Goal: Information Seeking & Learning: Find specific fact

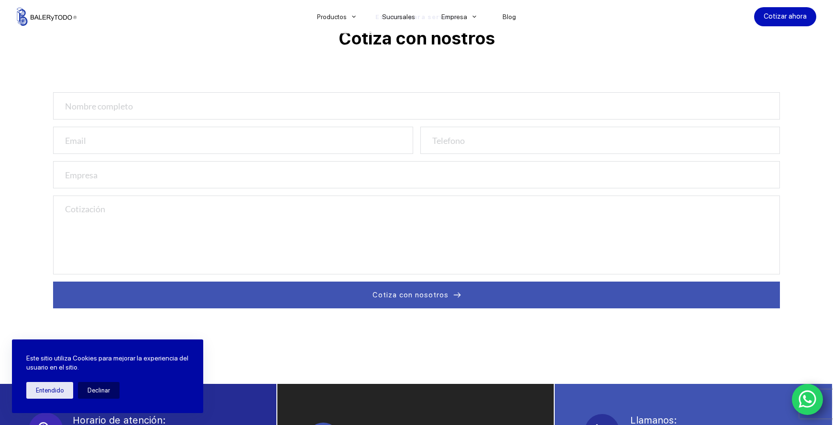
scroll to position [41, 0]
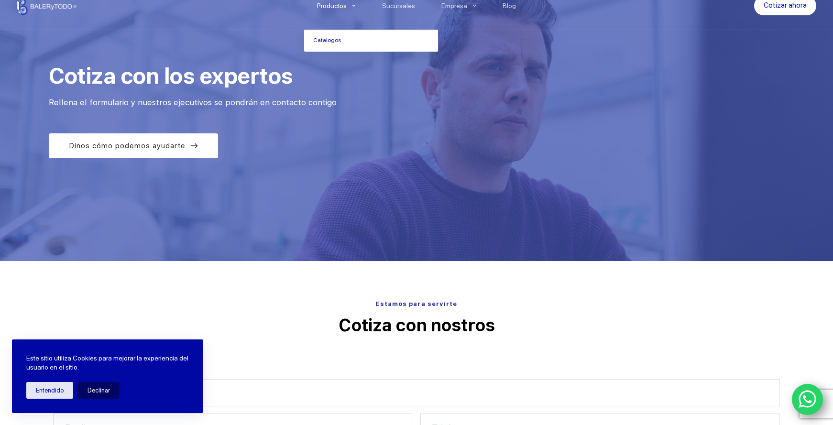
click at [356, 7] on icon "Menu Principal" at bounding box center [354, 6] width 4 height 4
click at [335, 38] on link "Catalogos" at bounding box center [371, 41] width 134 height 22
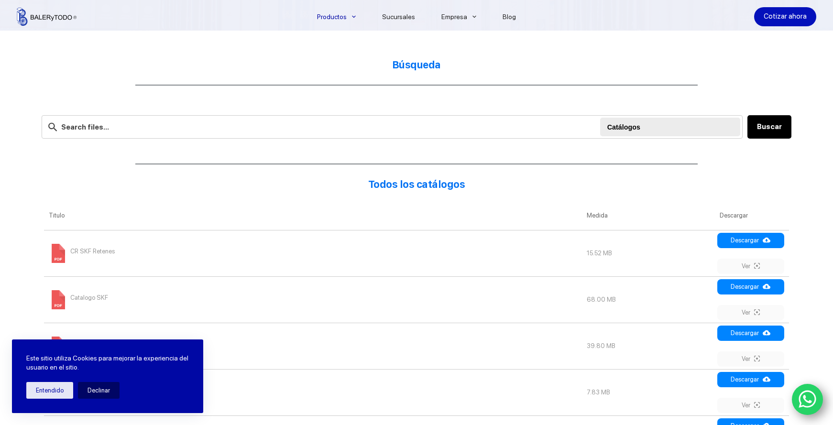
scroll to position [239, 0]
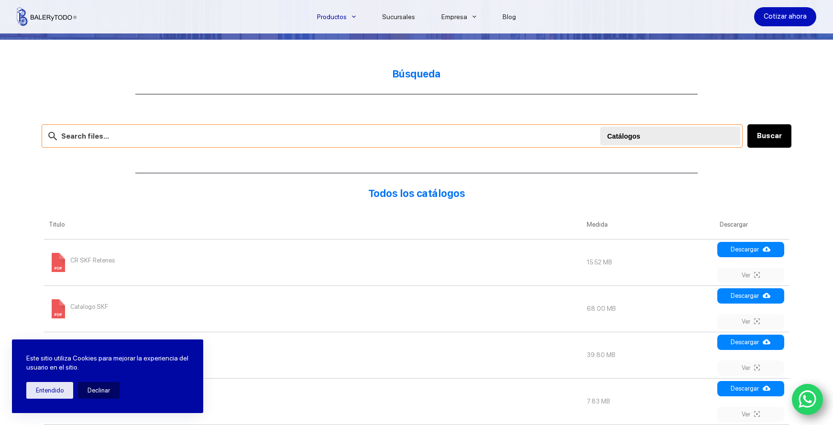
click at [477, 134] on input "text" at bounding box center [392, 135] width 701 height 23
type input "U"
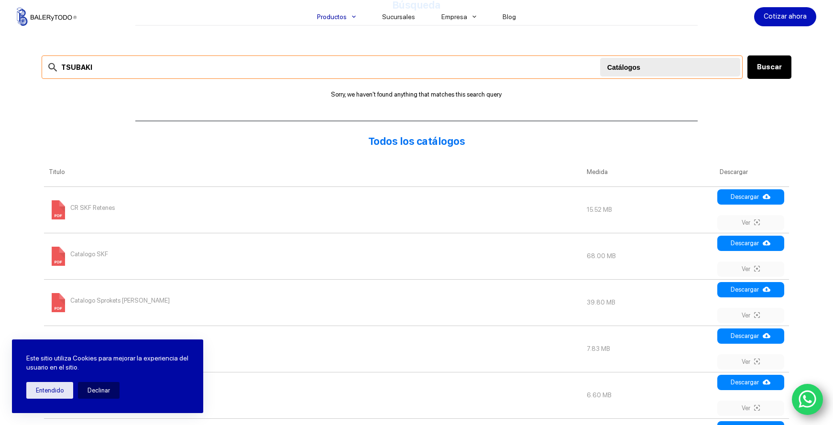
scroll to position [239, 0]
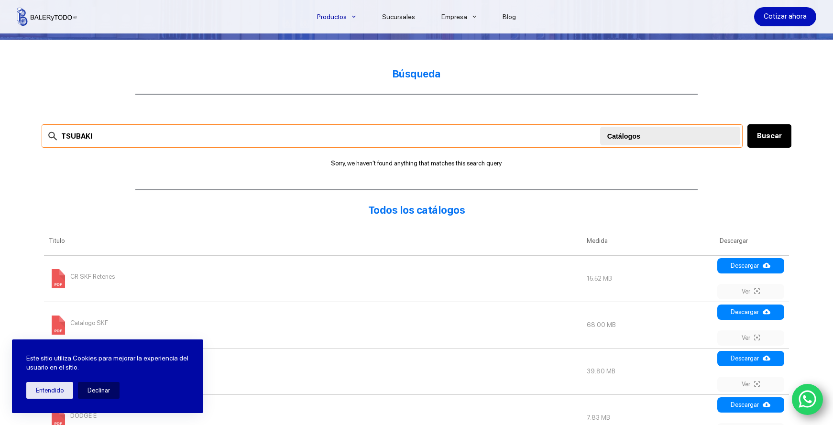
drag, startPoint x: 235, startPoint y: 135, endPoint x: -64, endPoint y: 130, distance: 298.4
type input "1245"
